Goal: Check status: Check status

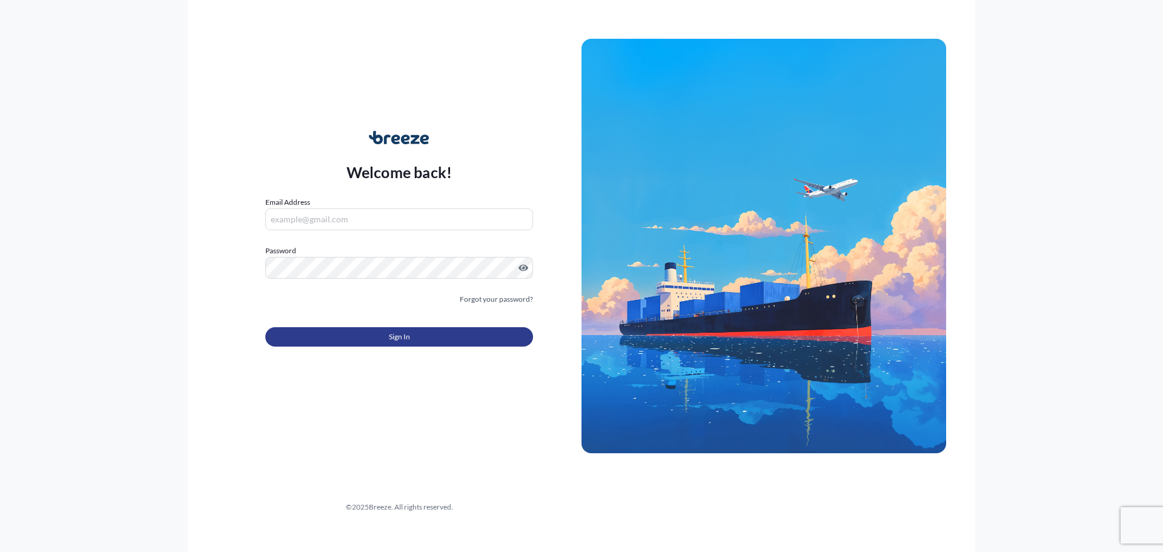
type input "[PERSON_NAME][EMAIL_ADDRESS][DOMAIN_NAME]"
click at [320, 335] on button "Sign In" at bounding box center [399, 336] width 268 height 19
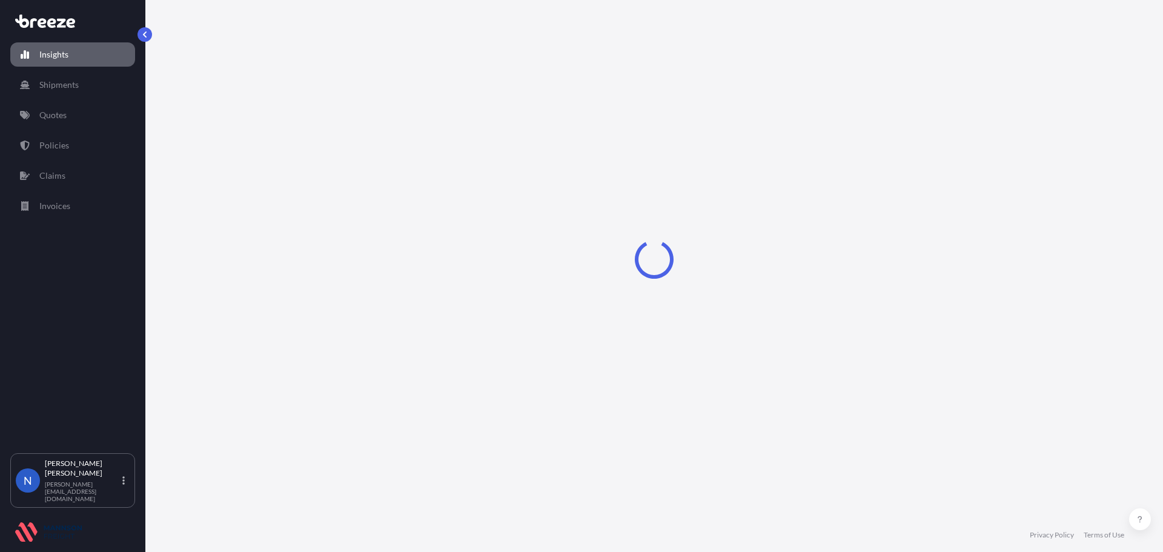
select select "2025"
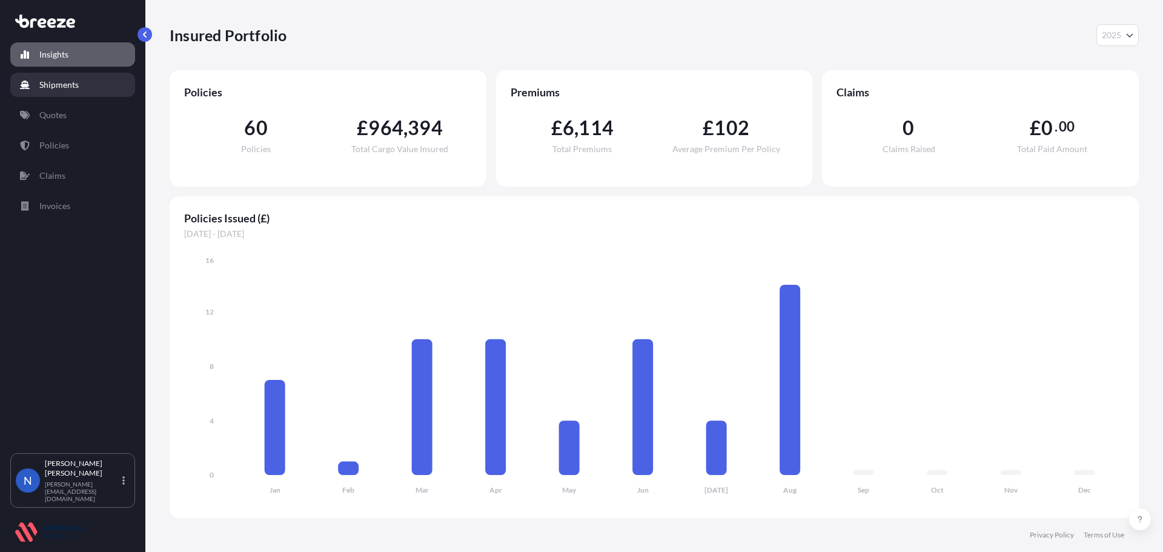
click at [81, 93] on link "Shipments" at bounding box center [72, 85] width 125 height 24
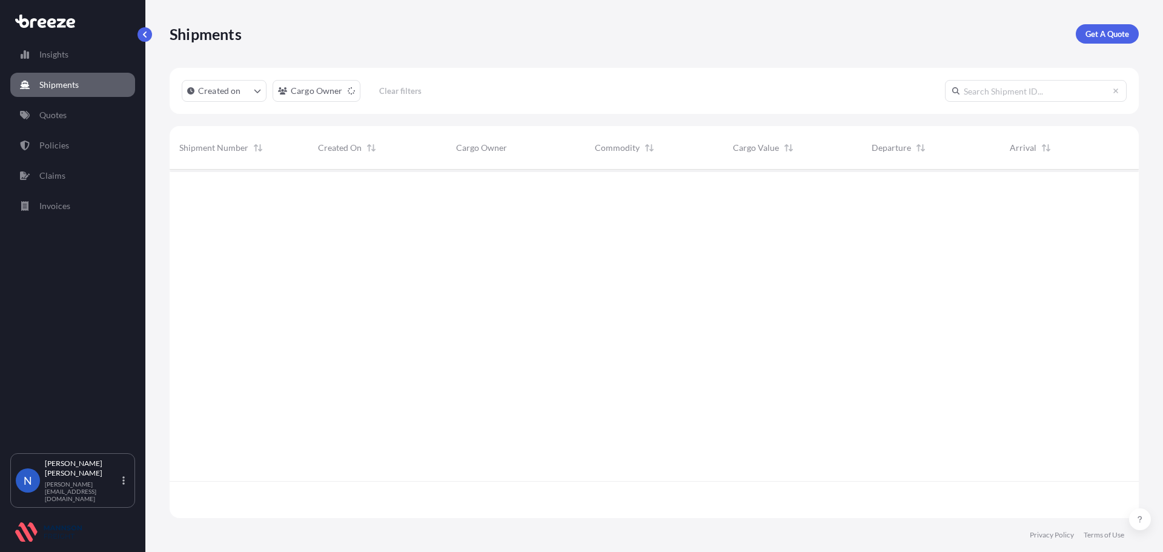
scroll to position [346, 960]
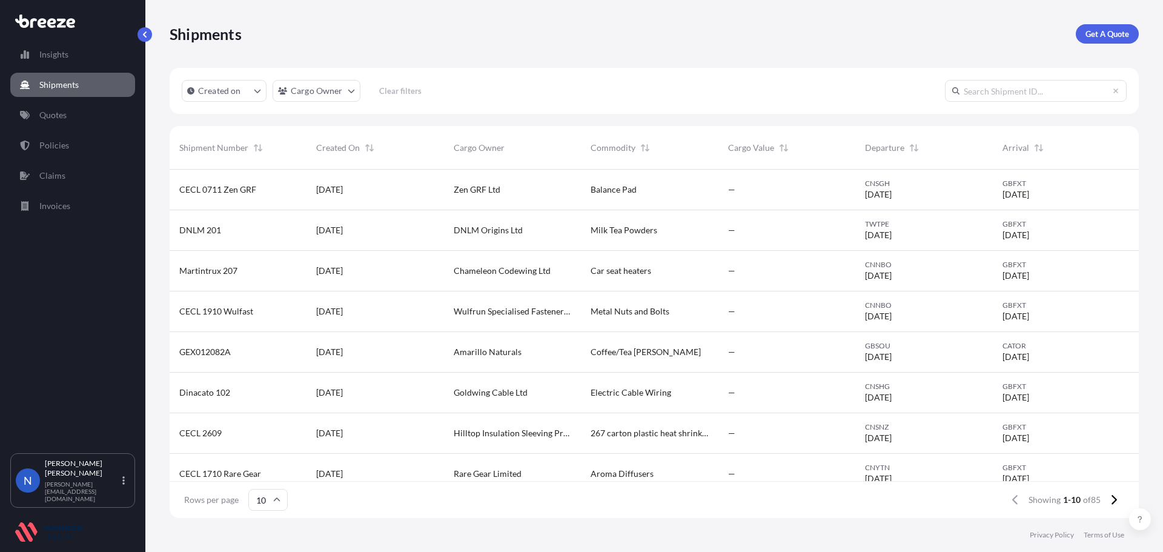
click at [963, 94] on input "text" at bounding box center [1036, 91] width 182 height 22
type input "BUZZY TRADING"
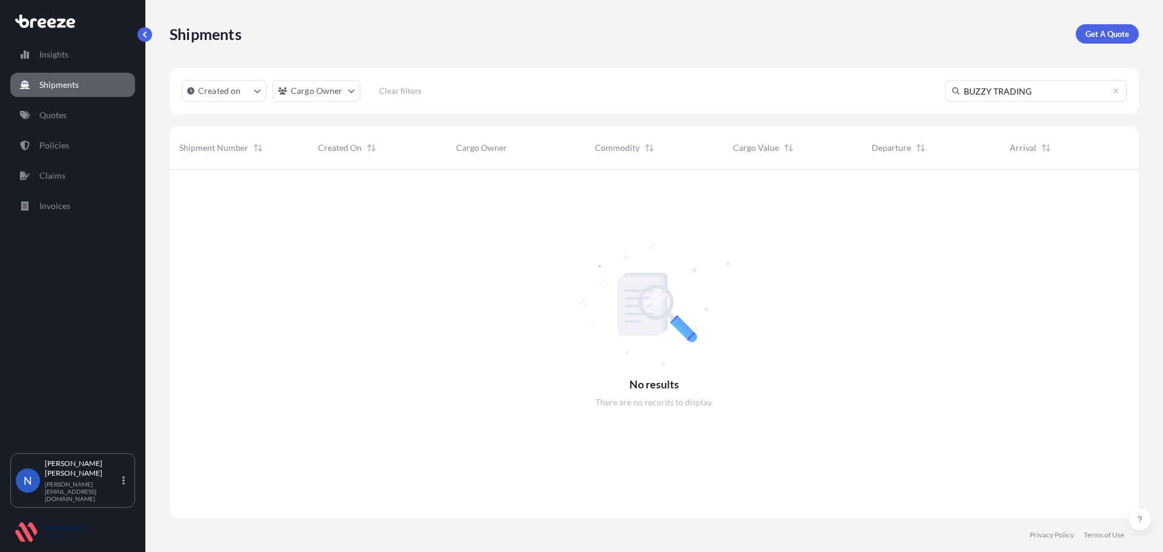
scroll to position [383, 960]
click at [263, 91] on button "Created on" at bounding box center [224, 91] width 85 height 22
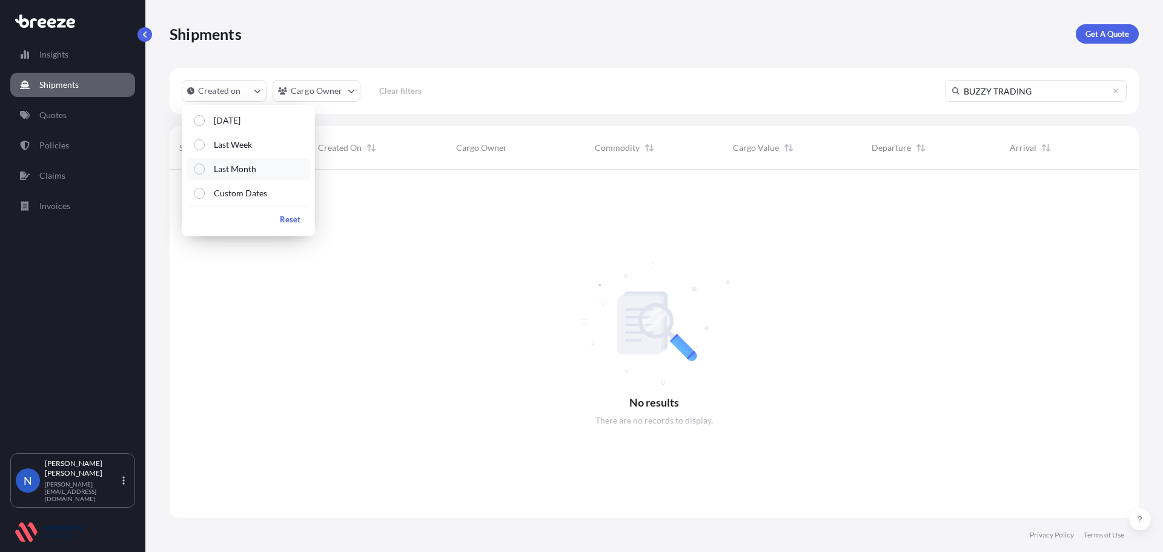
click at [221, 171] on p "Last Month" at bounding box center [235, 169] width 42 height 12
click at [242, 194] on p "Custom Dates" at bounding box center [240, 193] width 53 height 12
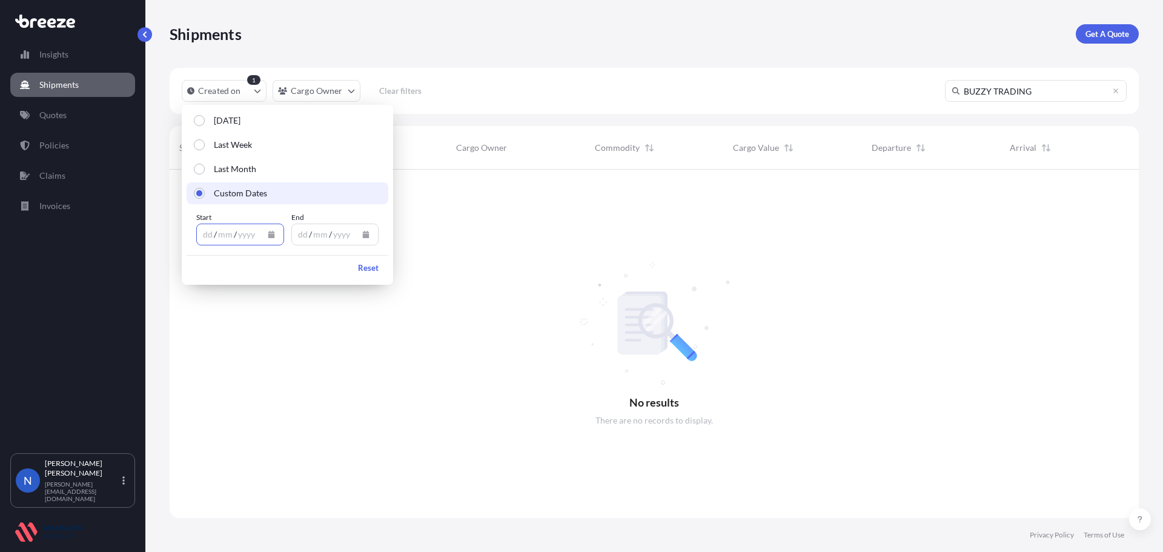
click at [269, 234] on icon "Calendar" at bounding box center [271, 234] width 7 height 7
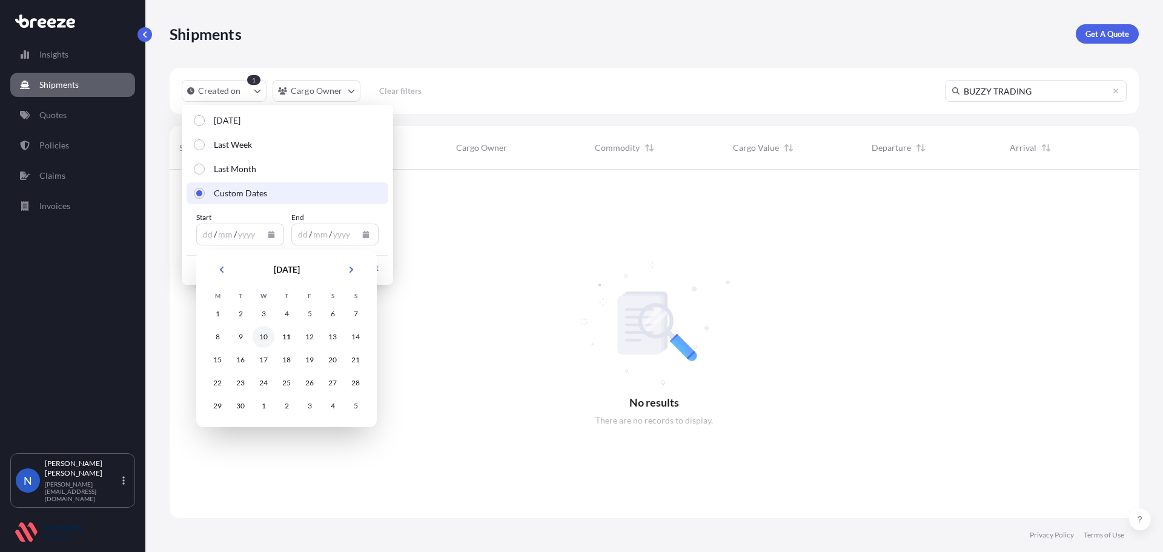
click at [260, 342] on div "10" at bounding box center [264, 337] width 22 height 22
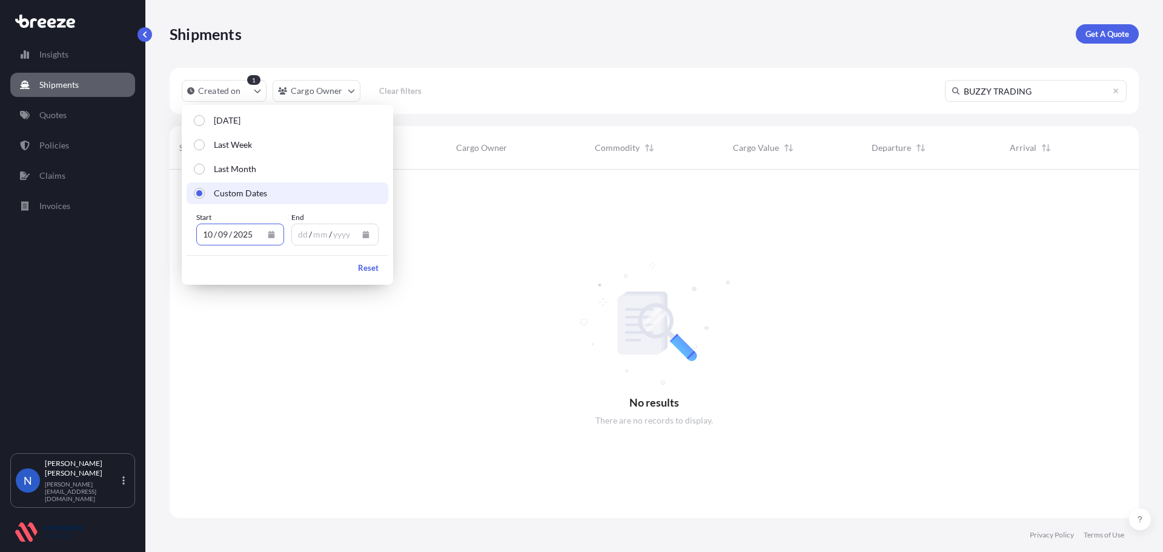
click at [364, 236] on icon "Calendar" at bounding box center [366, 234] width 7 height 7
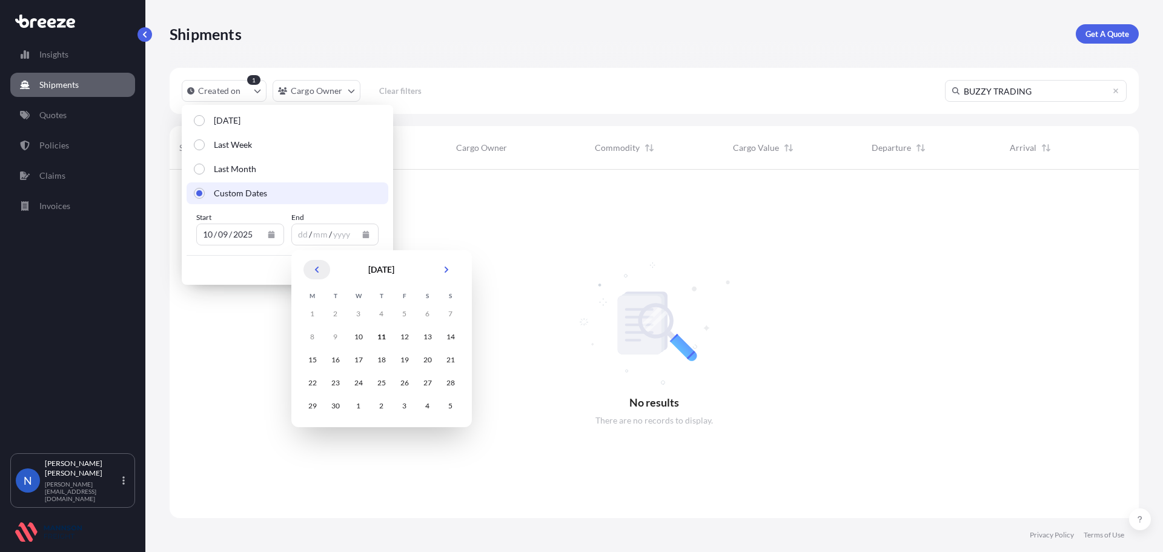
click at [312, 268] on button "Previous" at bounding box center [316, 269] width 27 height 19
click at [337, 315] on div "1" at bounding box center [336, 314] width 22 height 22
click at [447, 274] on button "Next" at bounding box center [446, 269] width 27 height 19
click at [424, 314] on div "2" at bounding box center [428, 314] width 22 height 22
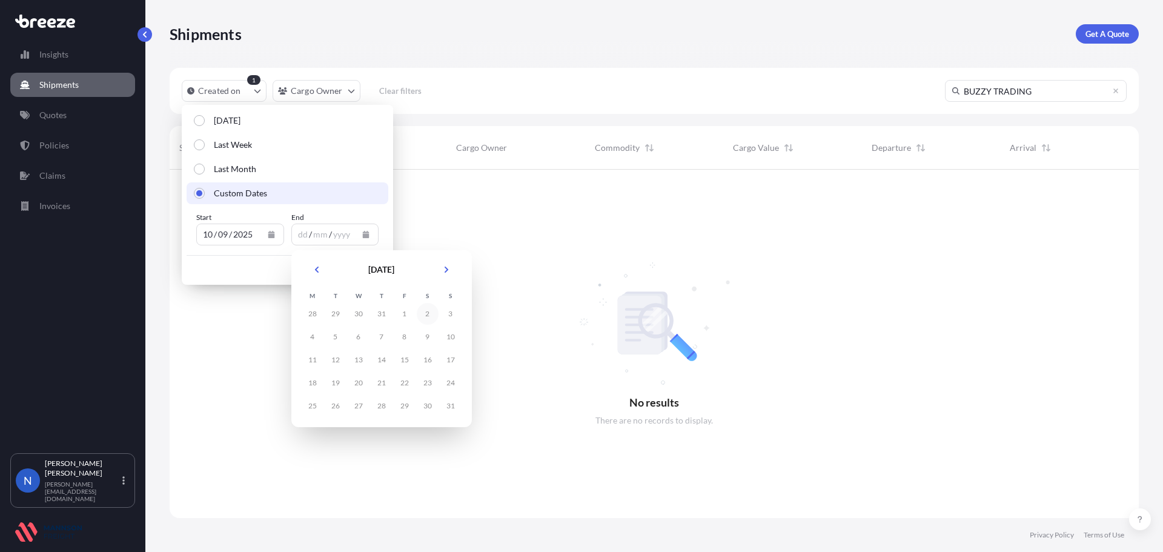
click at [425, 314] on div "2" at bounding box center [428, 314] width 22 height 22
click at [444, 269] on icon "Next" at bounding box center [446, 269] width 7 height 7
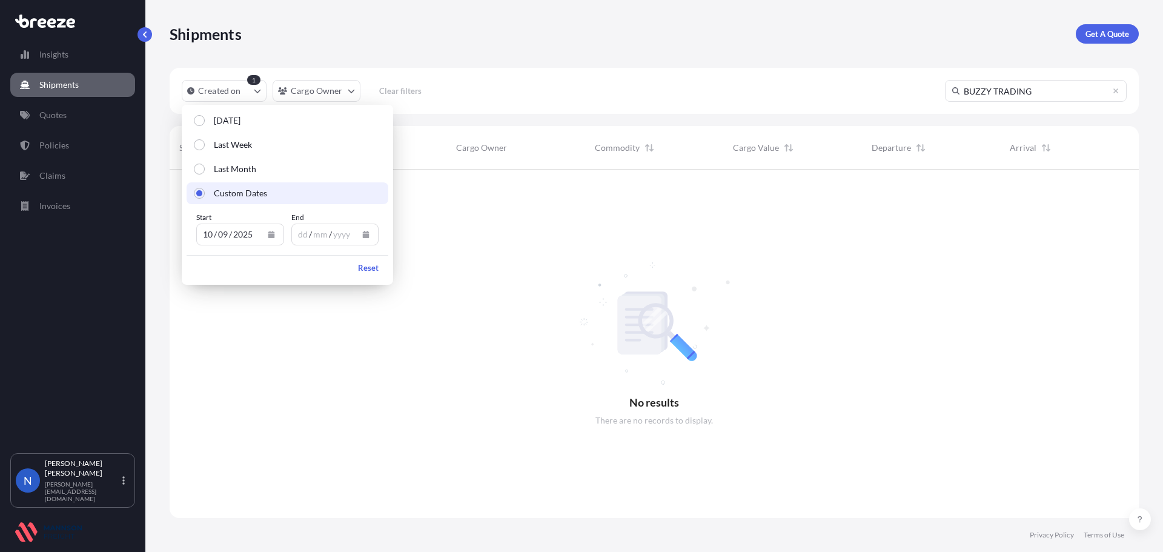
click at [319, 273] on div "Reset" at bounding box center [288, 267] width 202 height 25
click at [352, 56] on div "Shipments Get A Quote" at bounding box center [654, 34] width 969 height 68
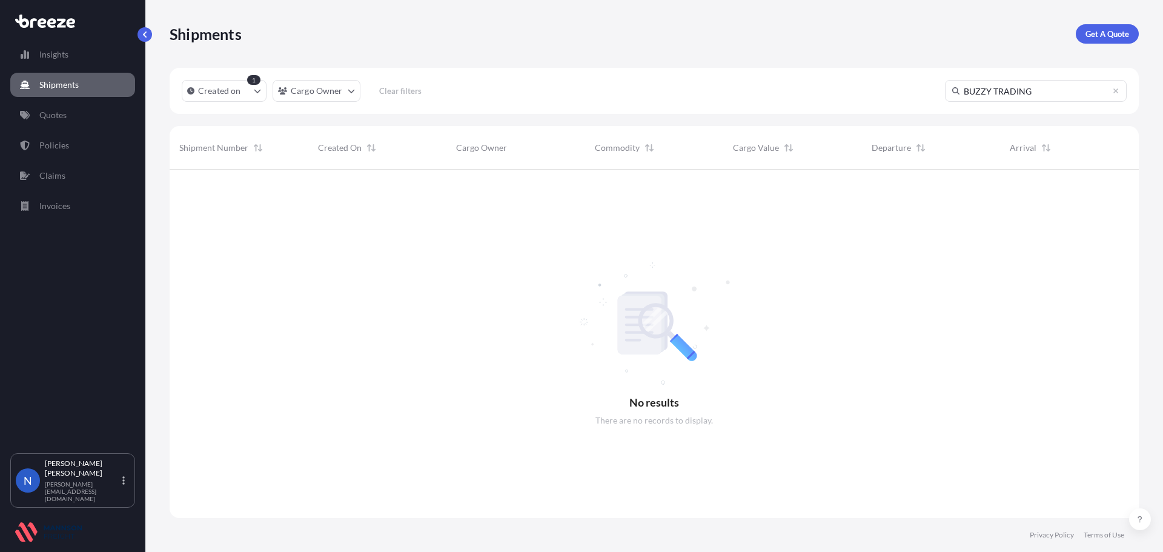
click at [87, 84] on link "Shipments" at bounding box center [72, 85] width 125 height 24
click at [69, 55] on link "Insights" at bounding box center [72, 54] width 125 height 24
select select "2025"
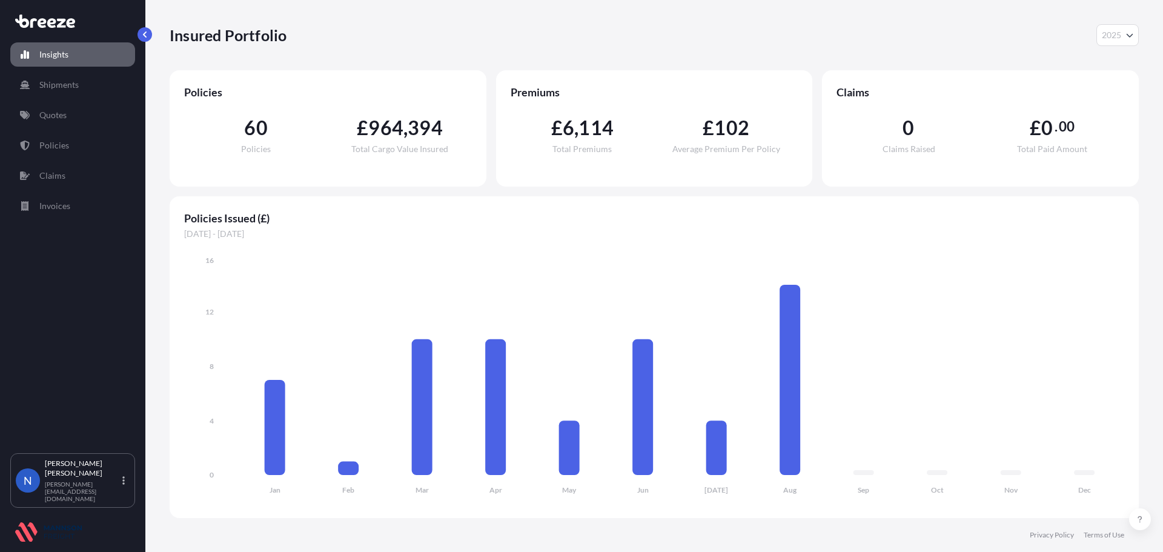
click at [251, 127] on span "60" at bounding box center [255, 127] width 23 height 19
click at [51, 144] on p "Policies" at bounding box center [54, 145] width 30 height 12
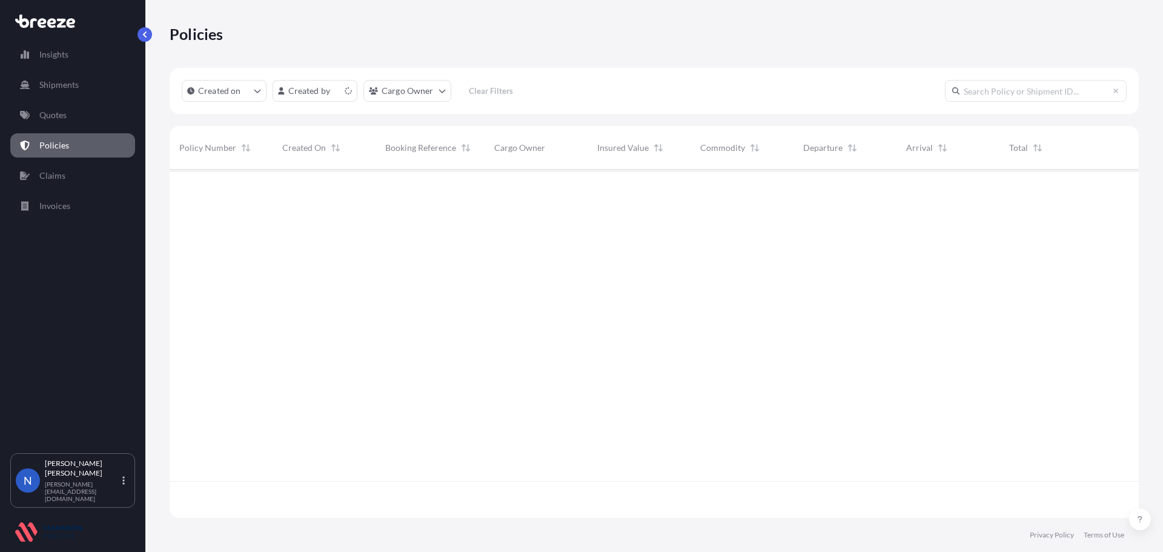
scroll to position [346, 960]
click at [1007, 91] on input "text" at bounding box center [1036, 91] width 182 height 22
type input "BUZZY TRADING"
click at [469, 399] on div at bounding box center [654, 344] width 969 height 348
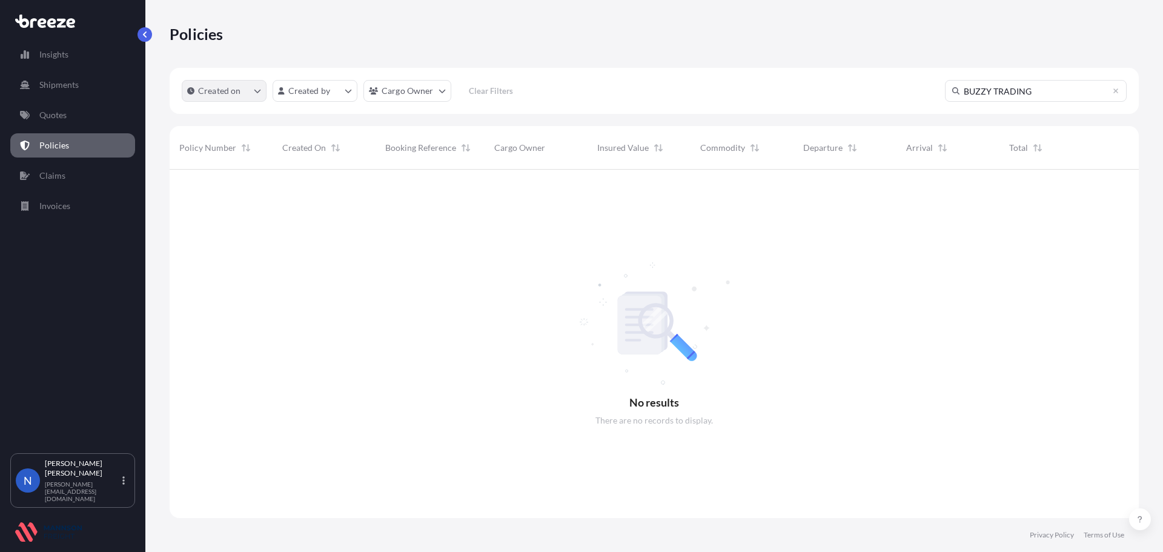
click at [251, 94] on button "Created on" at bounding box center [224, 91] width 85 height 22
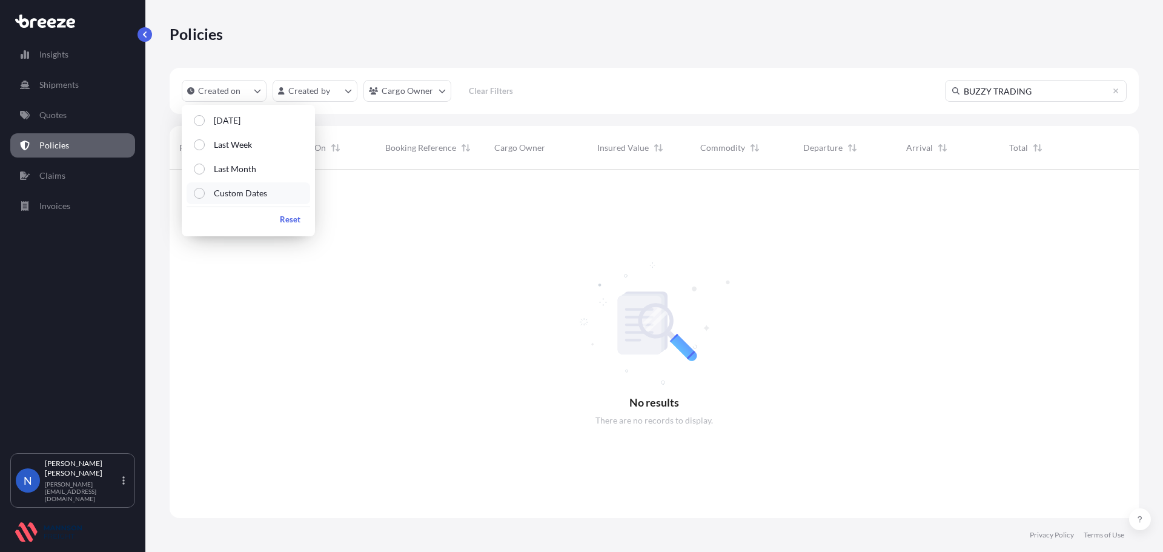
click at [240, 192] on p "Custom Dates" at bounding box center [240, 193] width 53 height 12
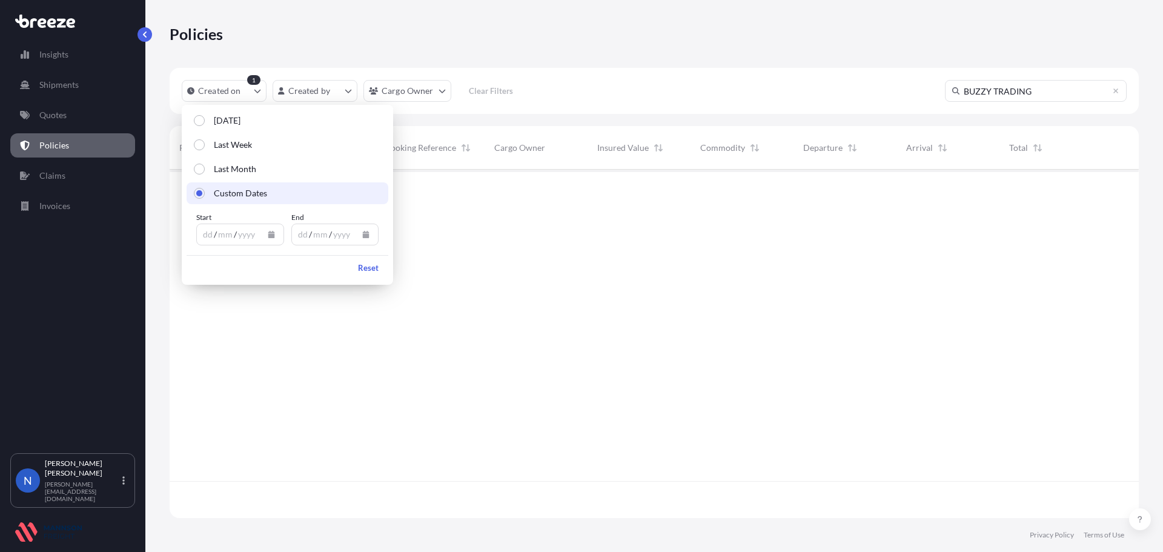
click at [274, 233] on icon "Calendar" at bounding box center [271, 234] width 7 height 7
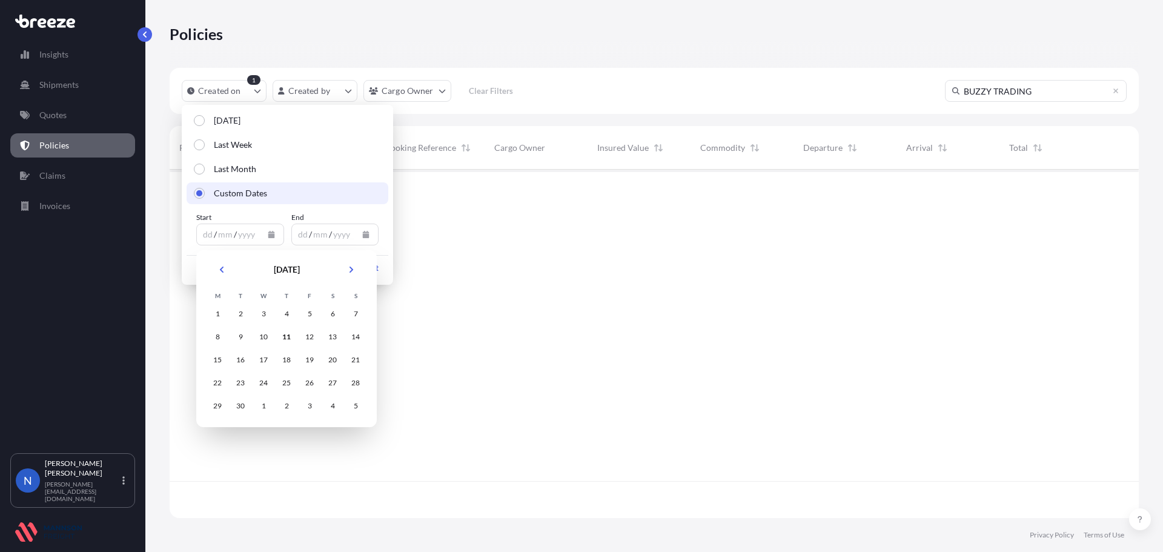
scroll to position [383, 960]
click at [223, 269] on icon "Previous" at bounding box center [221, 269] width 7 height 7
click at [219, 271] on icon "Previous" at bounding box center [221, 269] width 7 height 7
click at [234, 312] on div "1" at bounding box center [241, 314] width 22 height 22
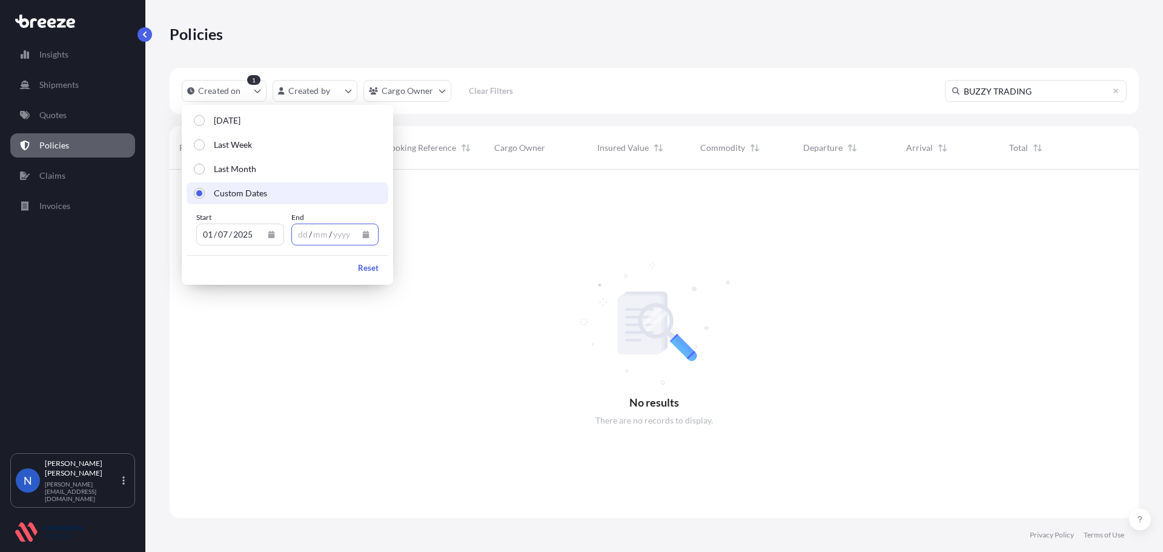
click at [370, 234] on button "Calendar" at bounding box center [365, 234] width 19 height 19
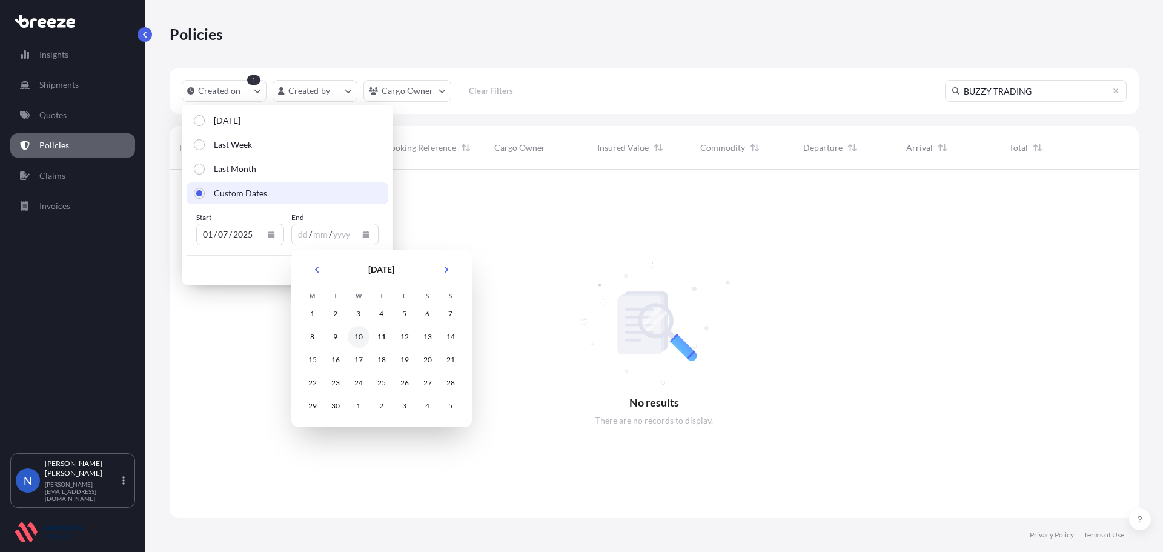
click at [362, 333] on div "10" at bounding box center [359, 337] width 22 height 22
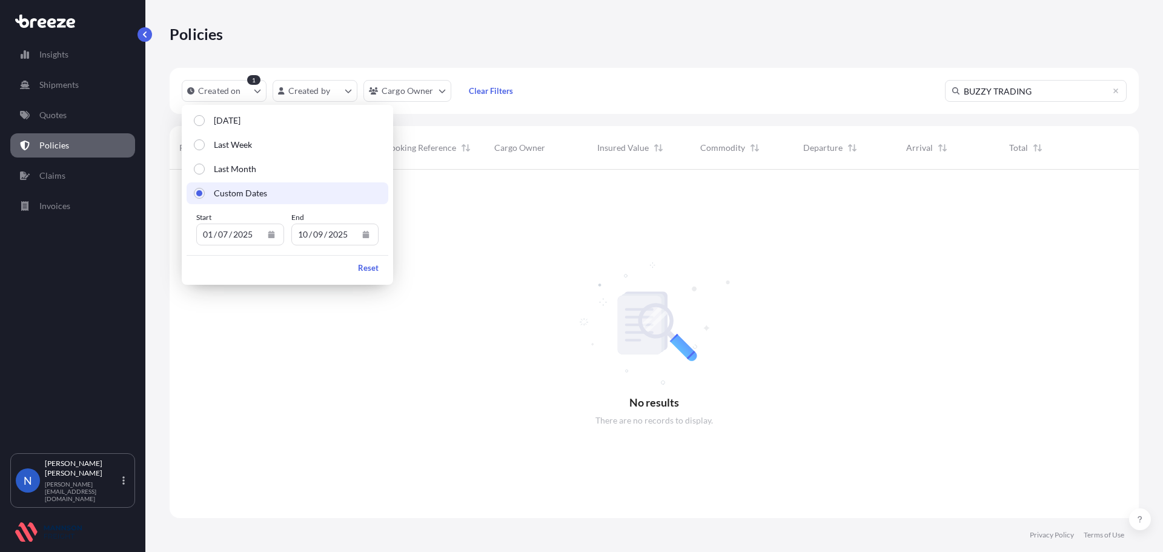
click at [516, 263] on div at bounding box center [654, 344] width 969 height 348
click at [1100, 237] on div at bounding box center [654, 344] width 969 height 348
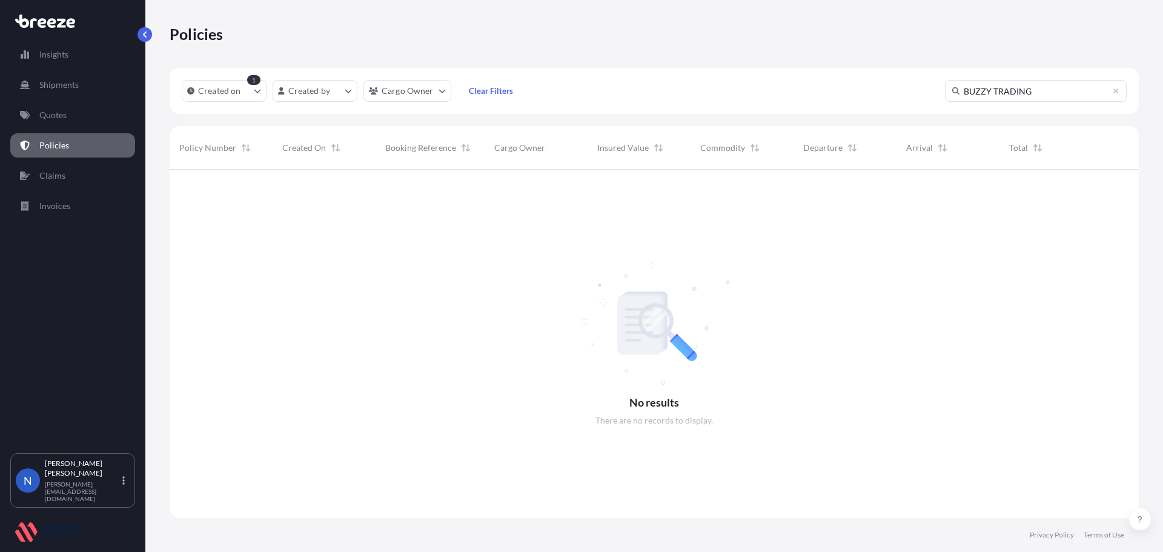
click at [65, 21] on icon at bounding box center [61, 22] width 8 height 9
click at [49, 51] on p "Insights" at bounding box center [53, 54] width 29 height 12
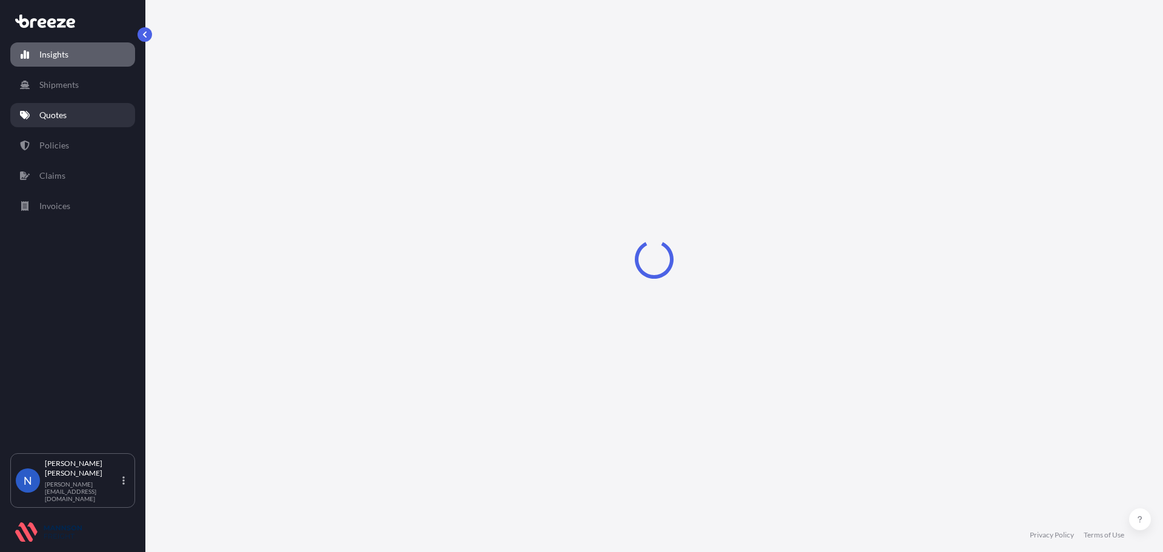
select select "2025"
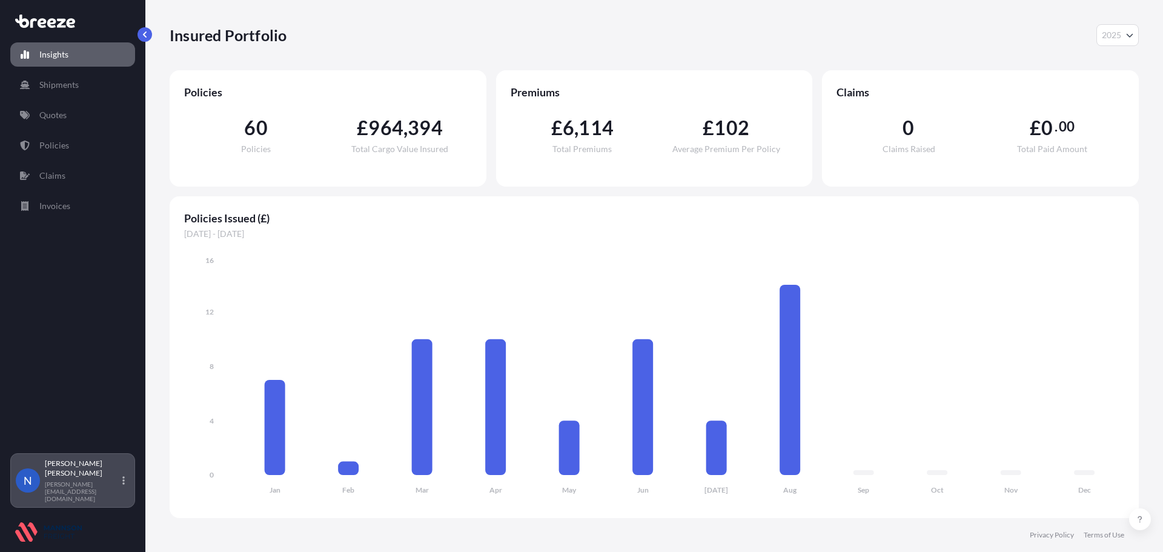
click at [123, 485] on icon at bounding box center [123, 480] width 2 height 10
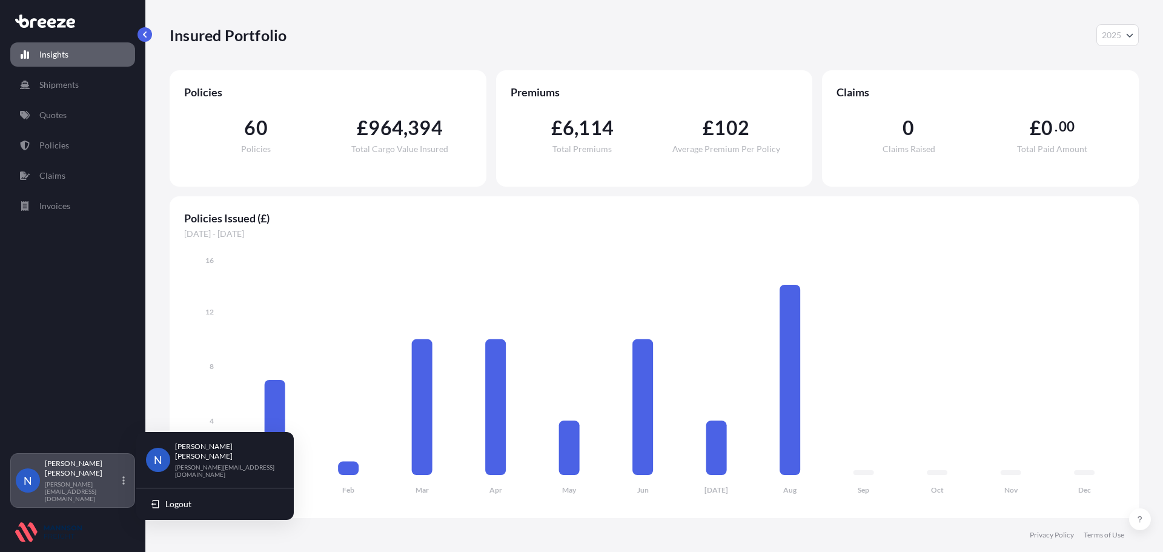
click at [123, 485] on icon at bounding box center [123, 480] width 2 height 10
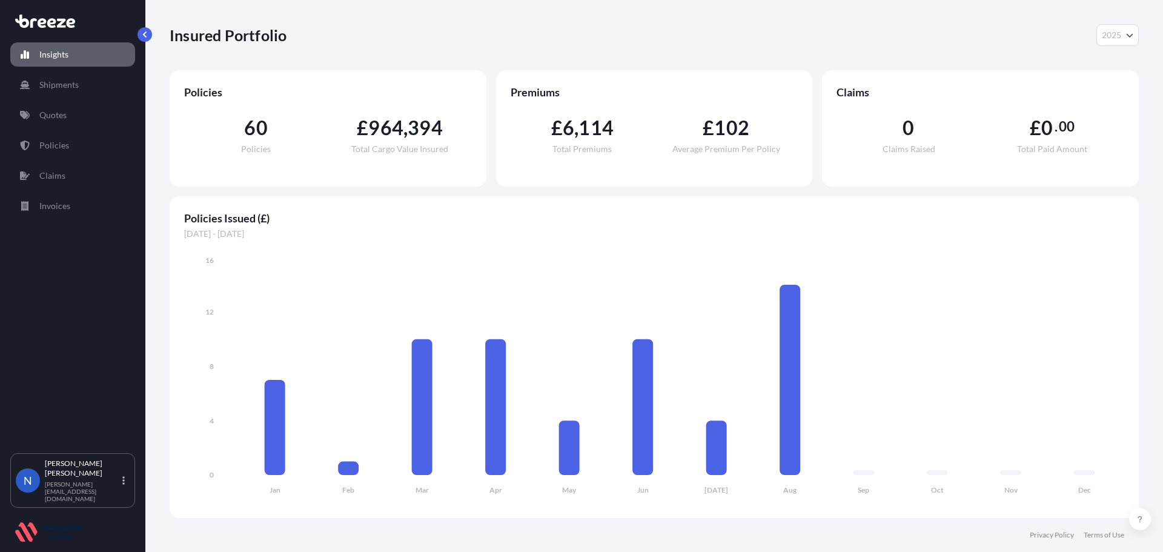
click at [85, 325] on div "Insights Shipments Quotes Policies Claims Invoices" at bounding box center [72, 241] width 125 height 421
click at [58, 203] on p "Invoices" at bounding box center [54, 206] width 31 height 12
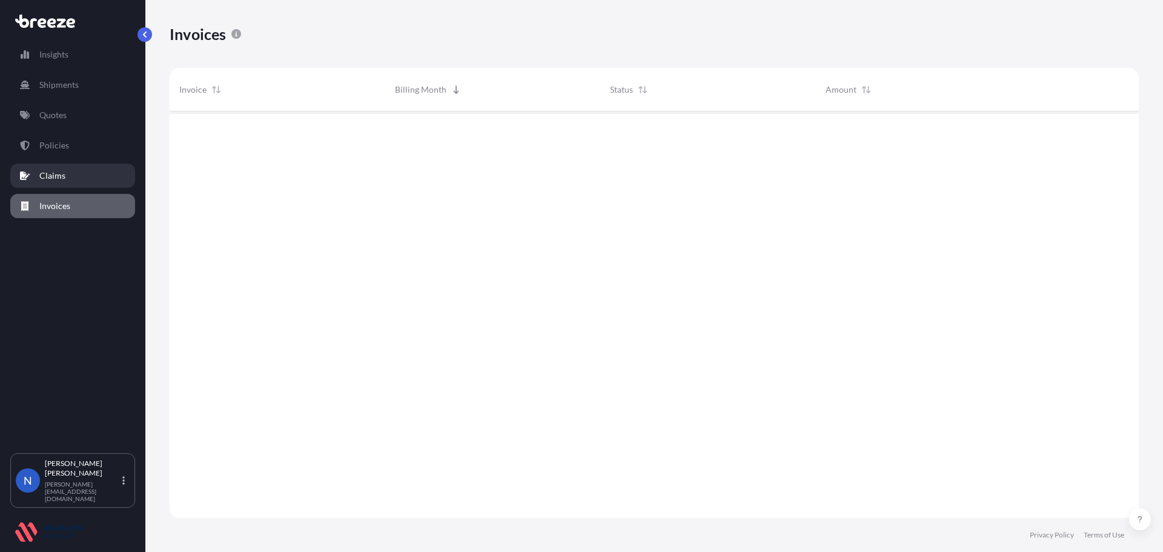
scroll to position [409, 960]
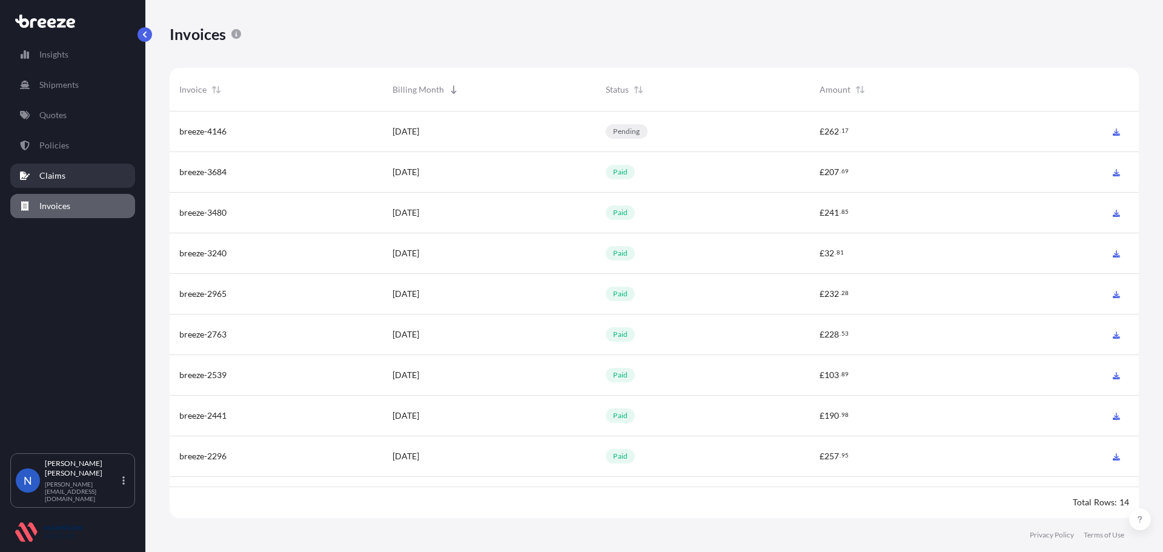
click at [56, 180] on p "Claims" at bounding box center [52, 176] width 26 height 12
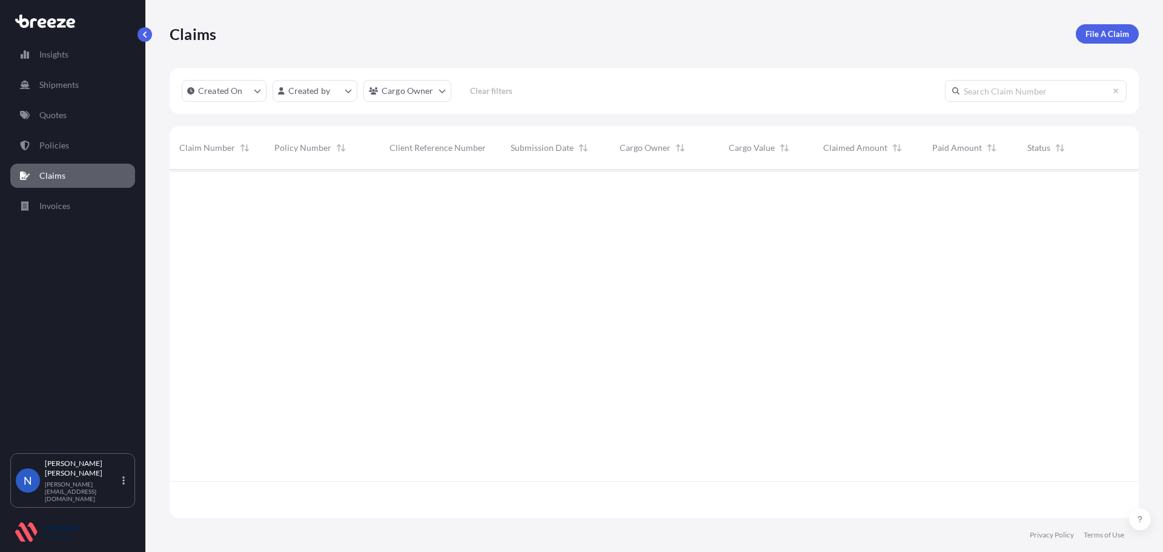
scroll to position [346, 960]
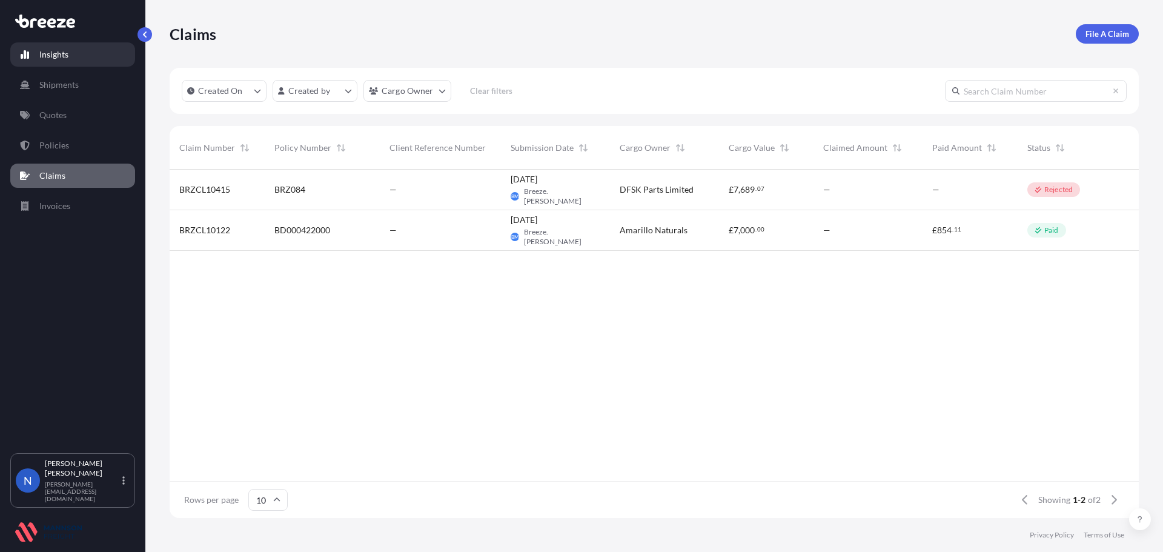
click at [40, 57] on p "Insights" at bounding box center [53, 54] width 29 height 12
select select "2025"
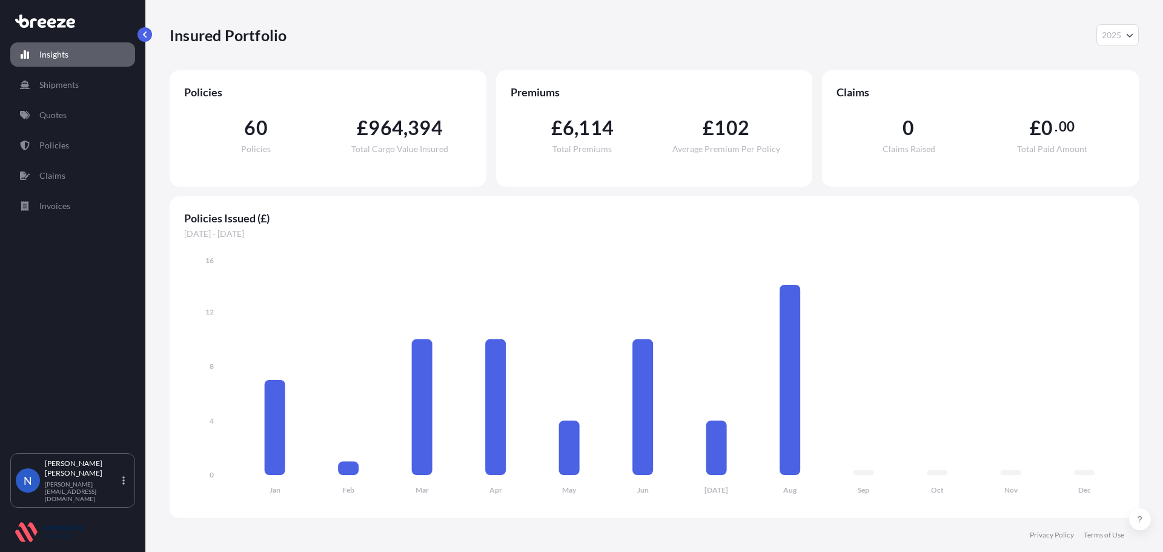
click at [47, 25] on icon at bounding box center [45, 21] width 60 height 13
